Goal: Navigation & Orientation: Find specific page/section

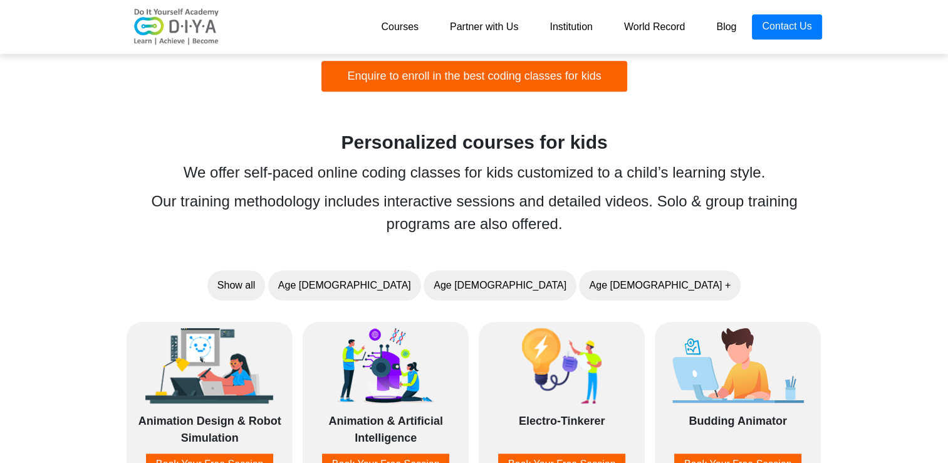
scroll to position [852, 0]
click at [411, 29] on link "Courses" at bounding box center [399, 26] width 69 height 25
click at [407, 16] on link "Courses" at bounding box center [399, 26] width 69 height 25
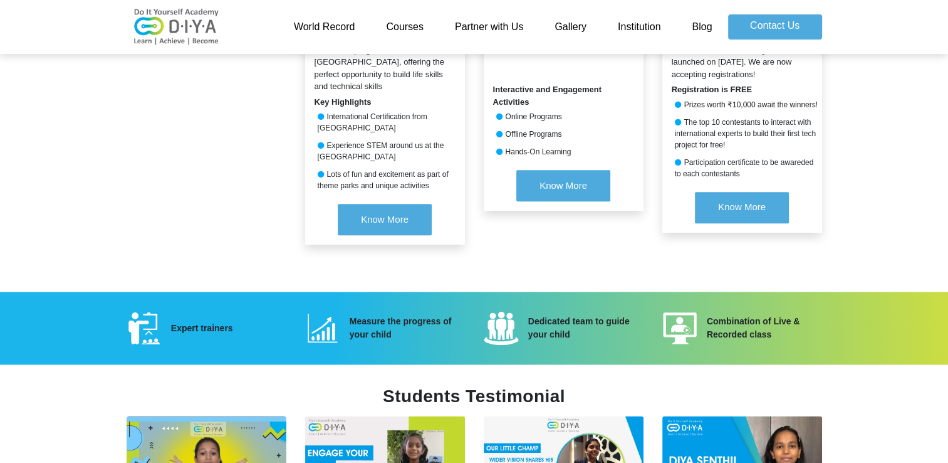
scroll to position [1689, 0]
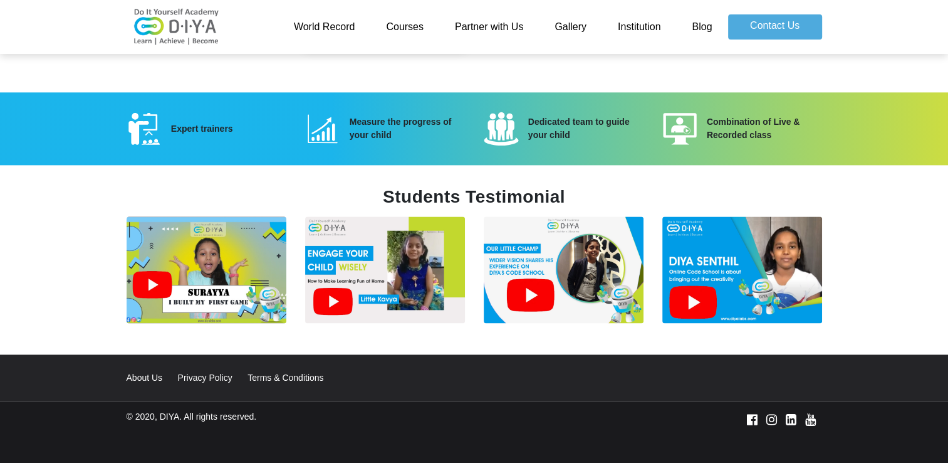
click at [344, 20] on link "World Record" at bounding box center [324, 26] width 93 height 25
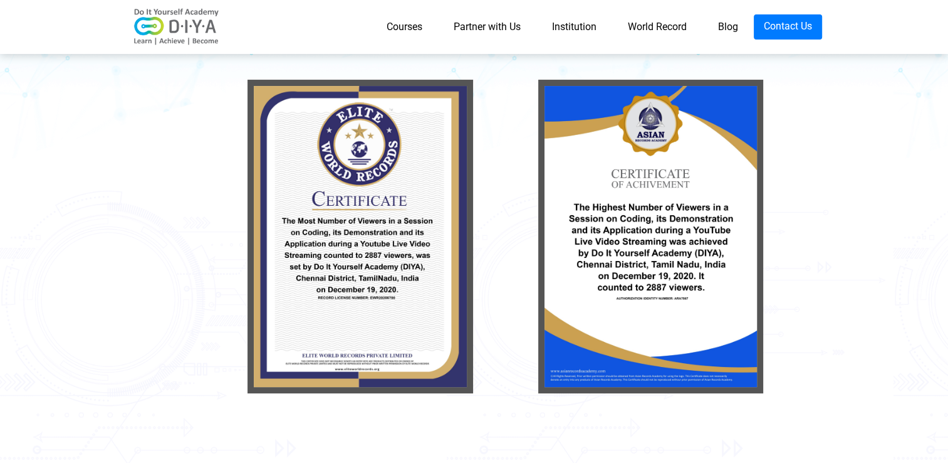
scroll to position [203, 0]
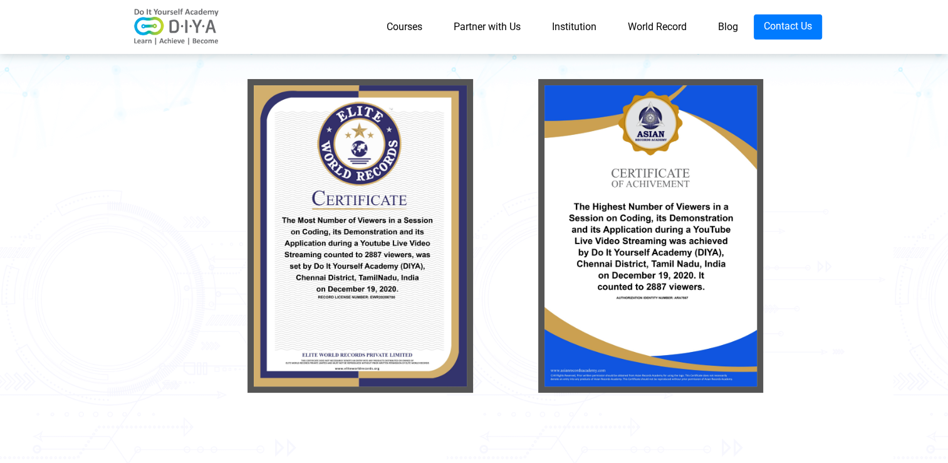
click at [408, 14] on link "Courses" at bounding box center [404, 26] width 67 height 25
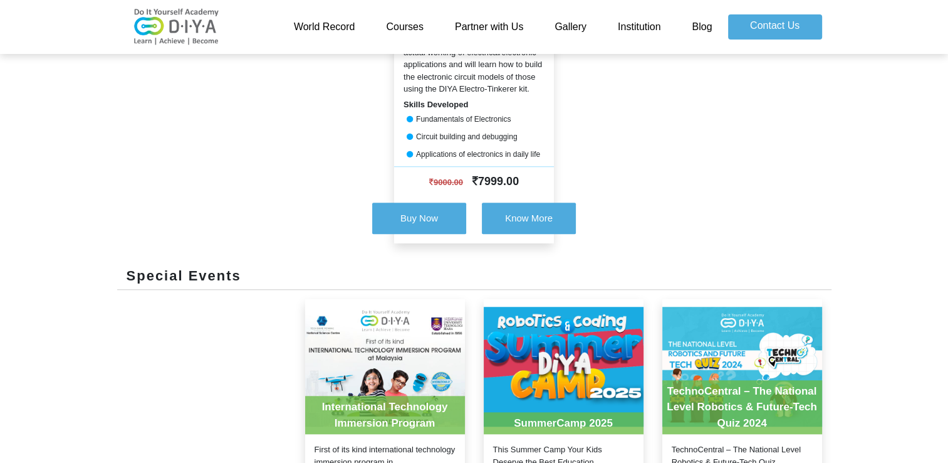
scroll to position [768, 0]
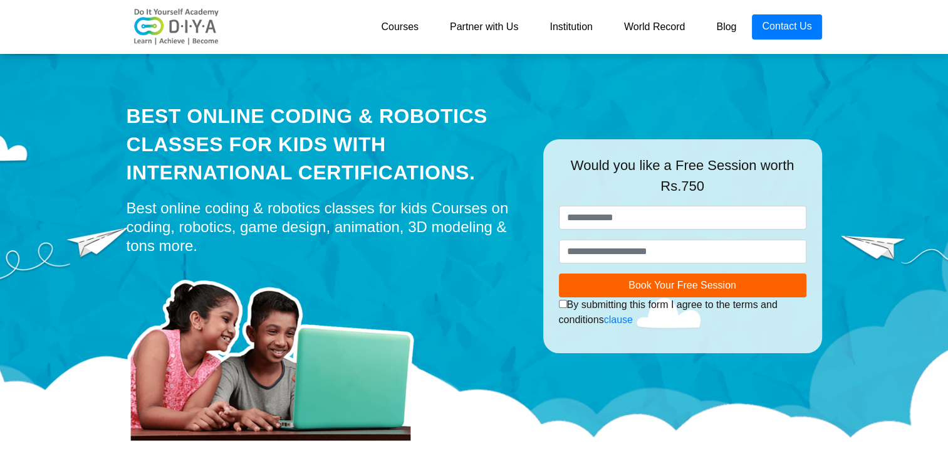
click at [399, 26] on link "Courses" at bounding box center [399, 26] width 69 height 25
